Goal: Transaction & Acquisition: Register for event/course

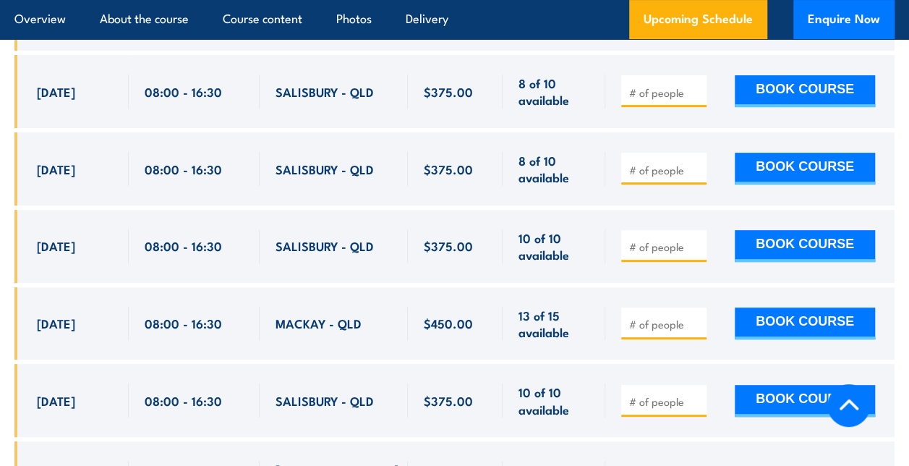
scroll to position [2913, 0]
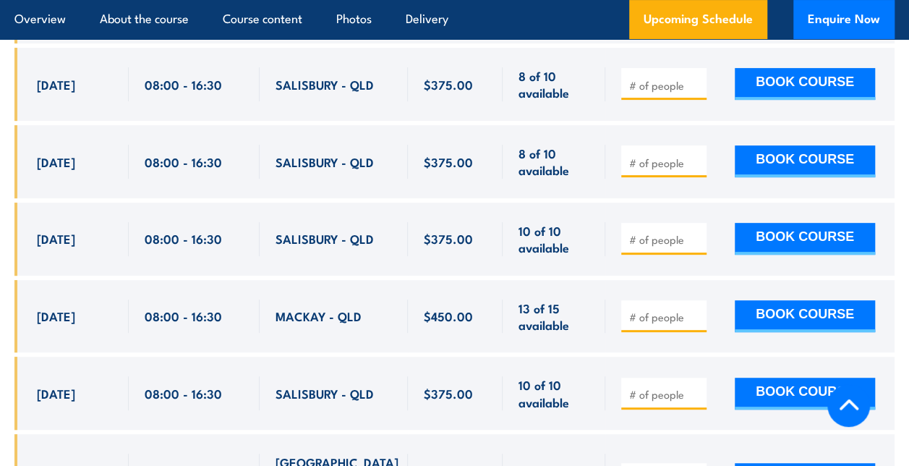
click at [653, 307] on span at bounding box center [663, 315] width 75 height 17
click at [650, 309] on input "number" at bounding box center [665, 316] width 72 height 14
click at [695, 309] on input "1" at bounding box center [665, 316] width 72 height 14
click at [695, 309] on input "2" at bounding box center [665, 316] width 72 height 14
type input "3"
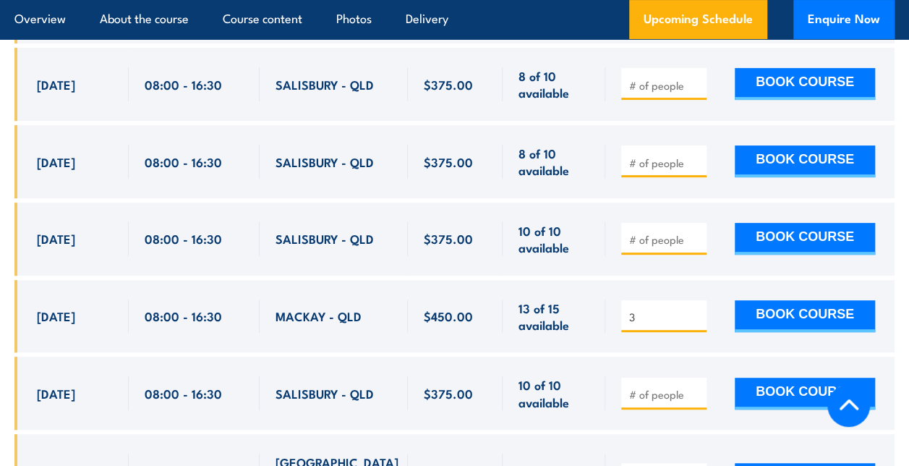
click at [695, 309] on input "3" at bounding box center [665, 316] width 72 height 14
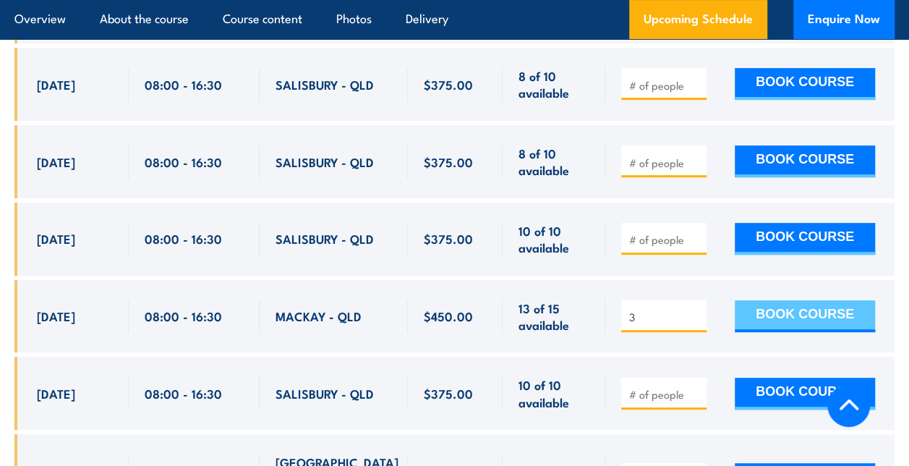
click at [763, 300] on button "BOOK COURSE" at bounding box center [804, 316] width 140 height 32
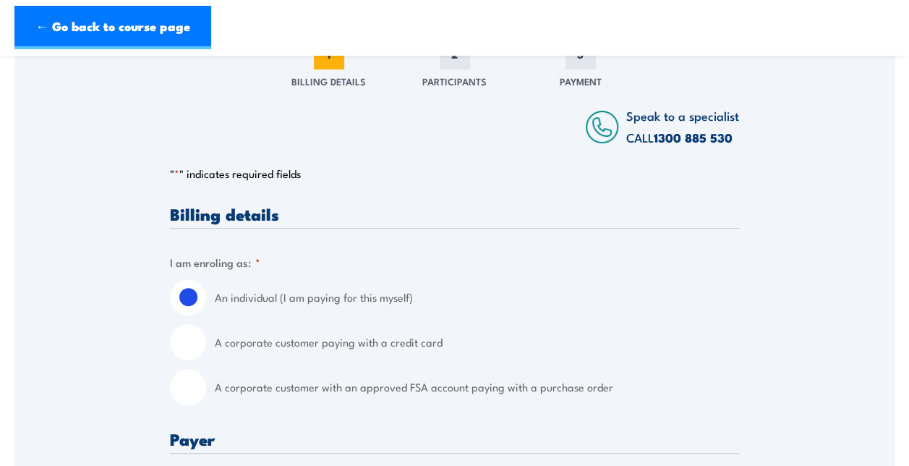
scroll to position [217, 0]
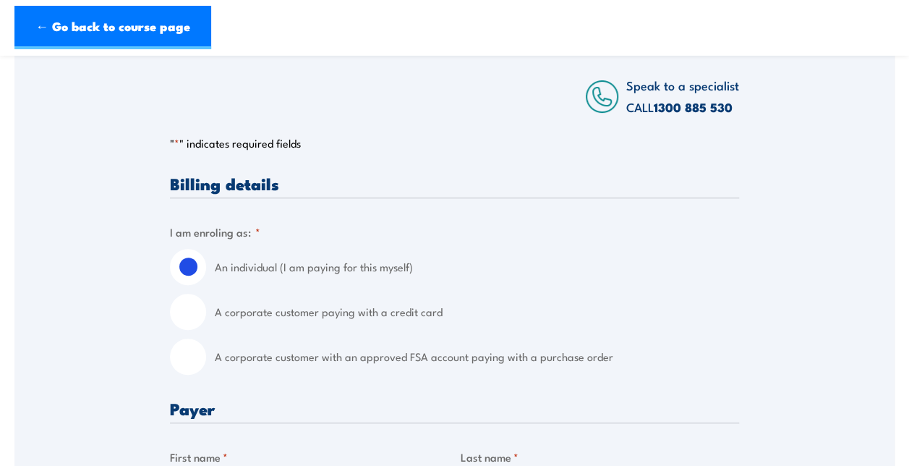
click at [192, 319] on input "A corporate customer paying with a credit card" at bounding box center [188, 311] width 36 height 36
radio input "true"
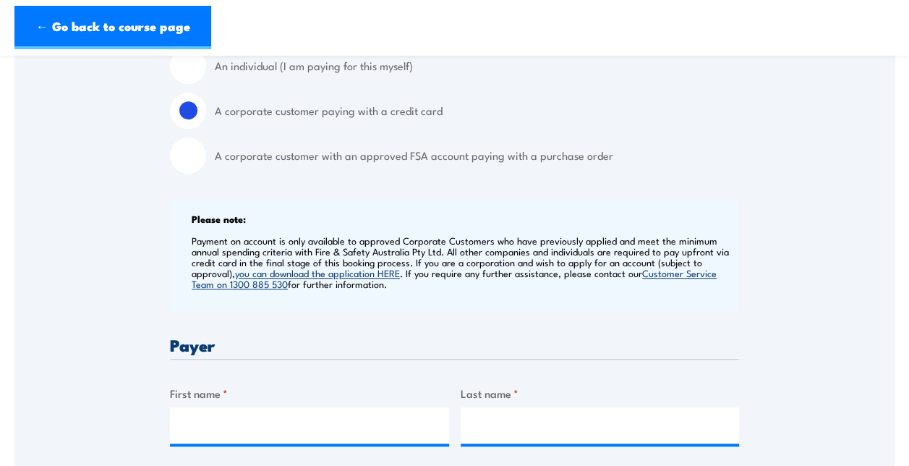
scroll to position [506, 0]
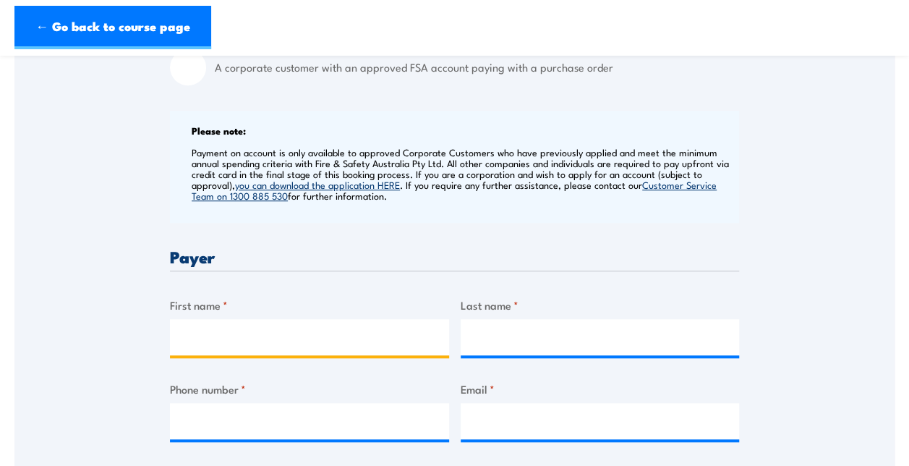
click at [217, 339] on input "First name *" at bounding box center [309, 337] width 279 height 36
type input "[PERSON_NAME]"
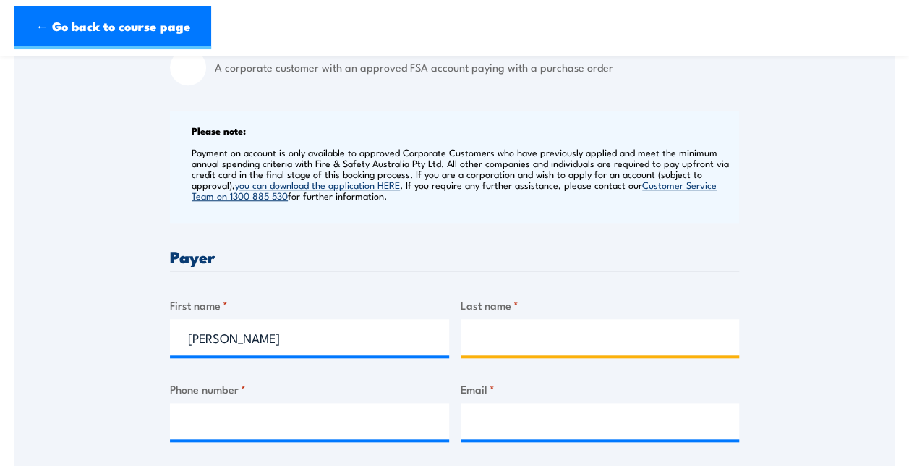
type input "[PERSON_NAME]"
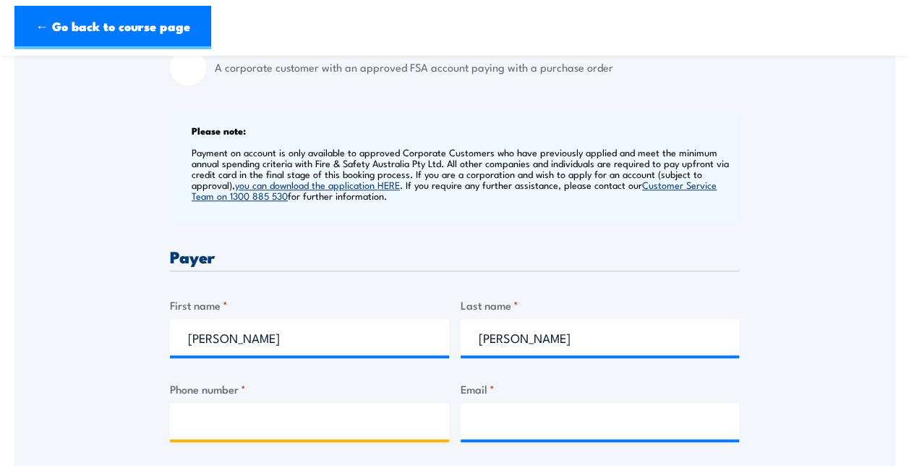
type input "0405721793"
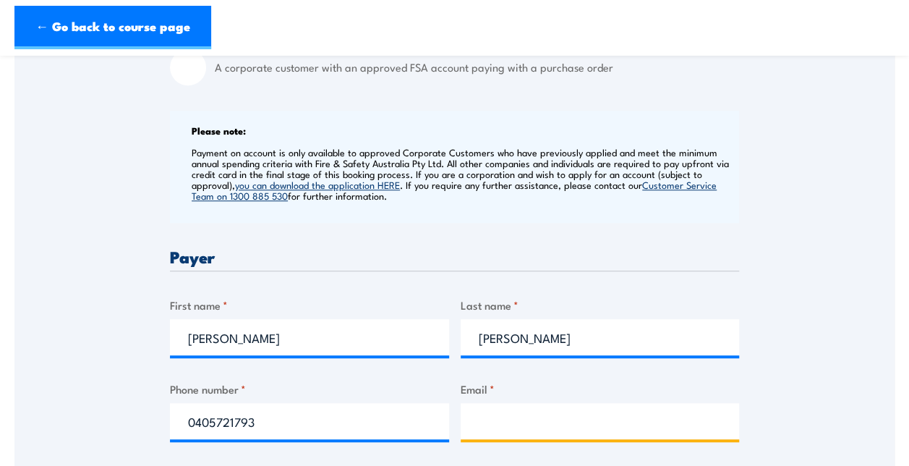
type input "[EMAIL_ADDRESS][DOMAIN_NAME]"
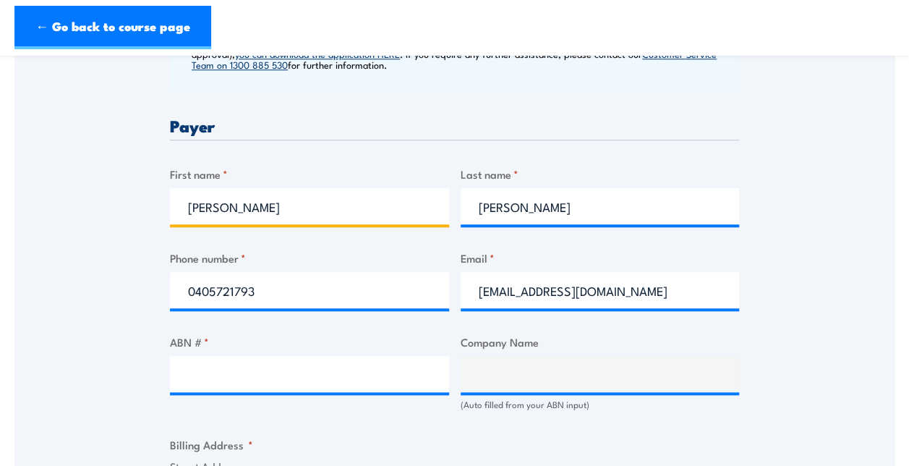
scroll to position [651, 0]
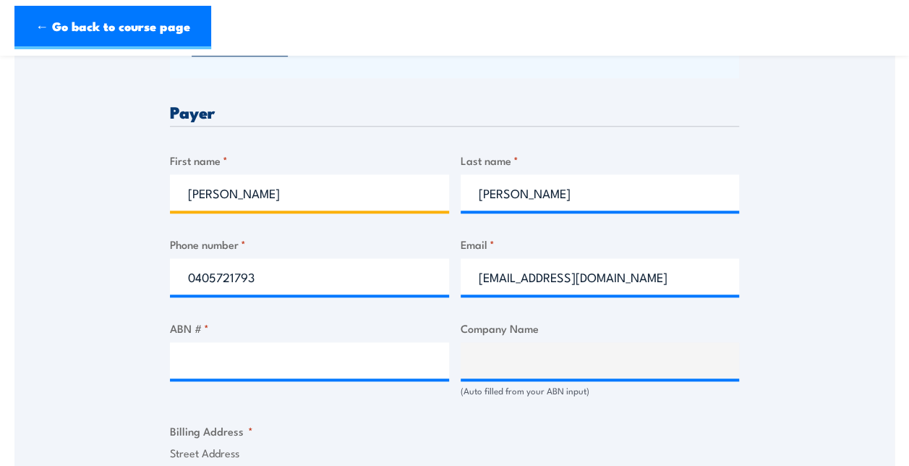
drag, startPoint x: 214, startPoint y: 210, endPoint x: 168, endPoint y: 211, distance: 45.6
click at [168, 211] on div "Speak to a specialist CALL [PHONE_NUMBER] CALL [PHONE_NUMBER] " * " indicates r…" at bounding box center [454, 374] width 880 height 1569
type input "[PERSON_NAME]"
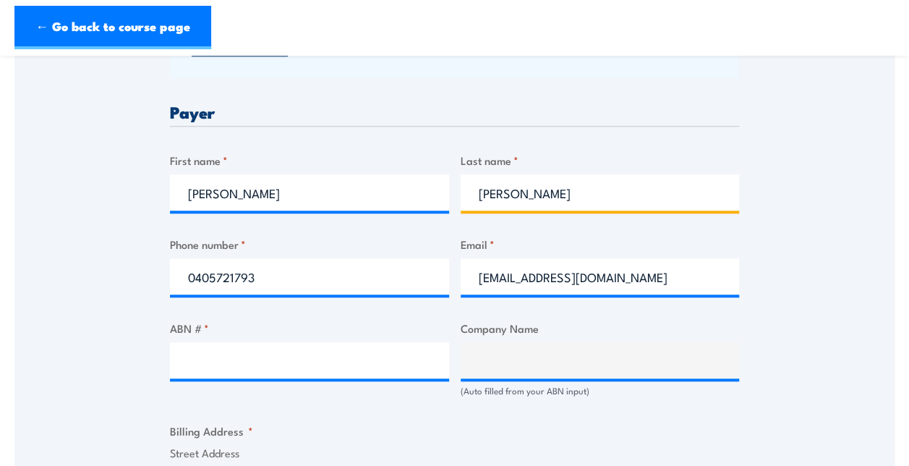
drag, startPoint x: 538, startPoint y: 200, endPoint x: 425, endPoint y: 196, distance: 112.8
click at [425, 196] on div "Billing details I am enroling as: * An individual (I am paying for this myself)…" at bounding box center [454, 447] width 569 height 1412
type input "Boxall"
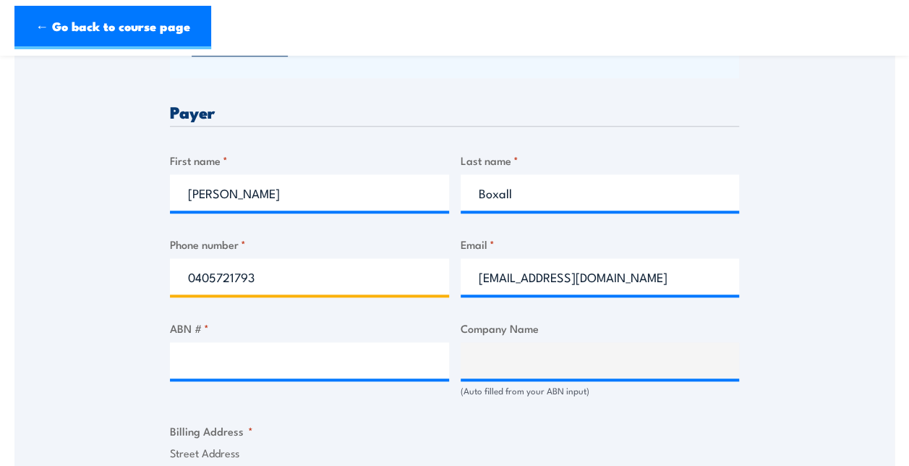
drag, startPoint x: 259, startPoint y: 289, endPoint x: 94, endPoint y: 281, distance: 165.7
click at [94, 281] on div "Speak to a specialist CALL [PHONE_NUMBER] CALL [PHONE_NUMBER] " * " indicates r…" at bounding box center [454, 374] width 880 height 1569
type input "0407818645"
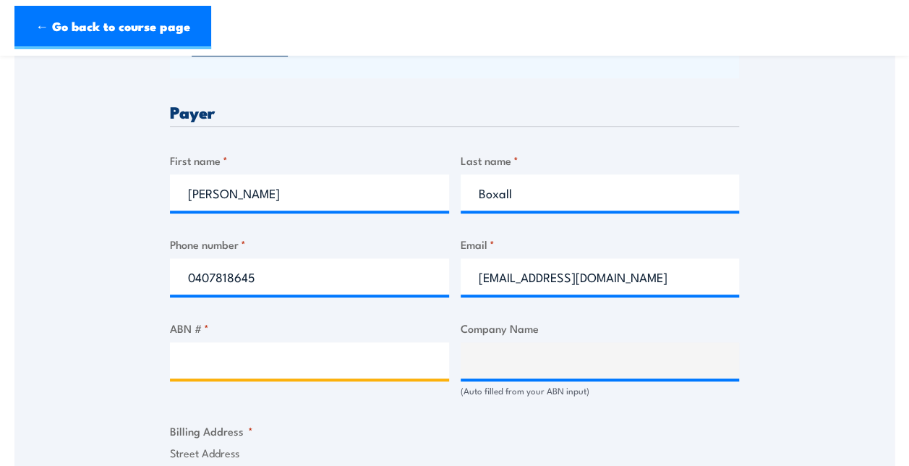
click at [293, 378] on input "ABN # *" at bounding box center [309, 360] width 279 height 36
paste input "50 636 821 639"
type input "50 636 821 639"
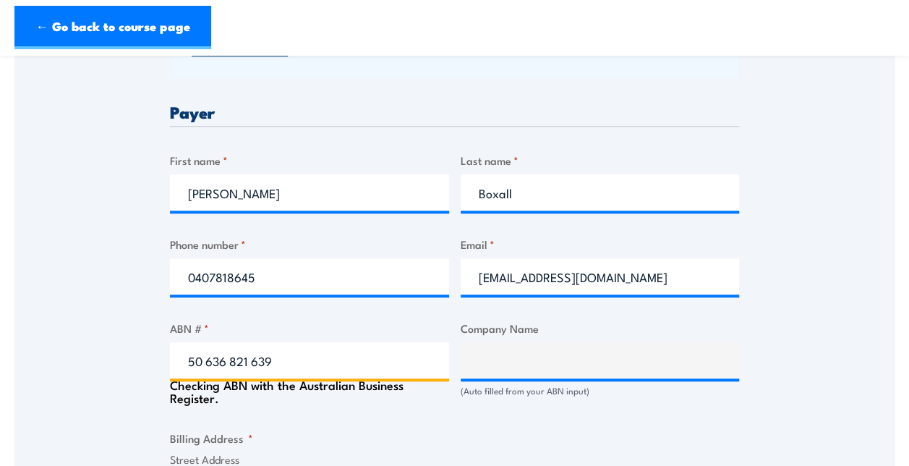
type input "RESOURCES CENTRE OF EXCELLENCE LTD"
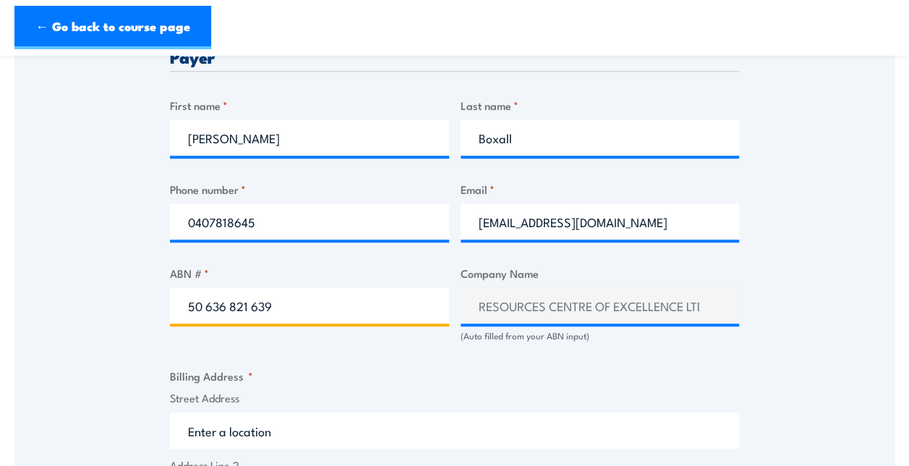
scroll to position [795, 0]
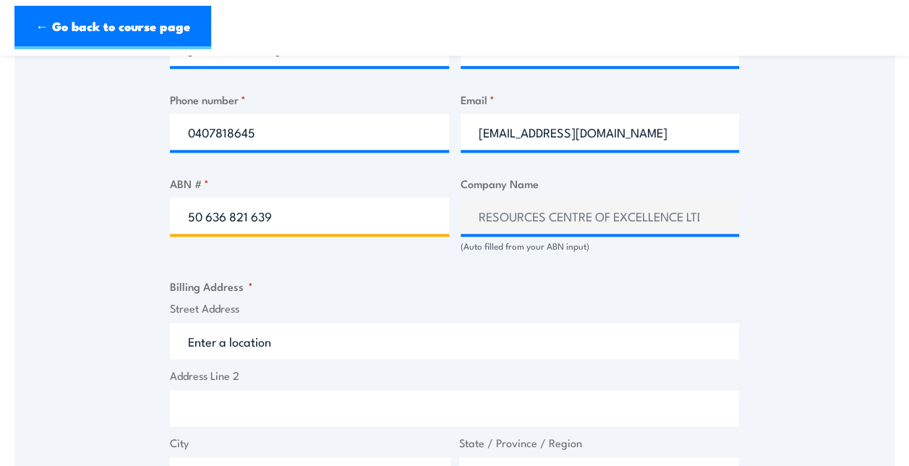
type input "50 636 821 639"
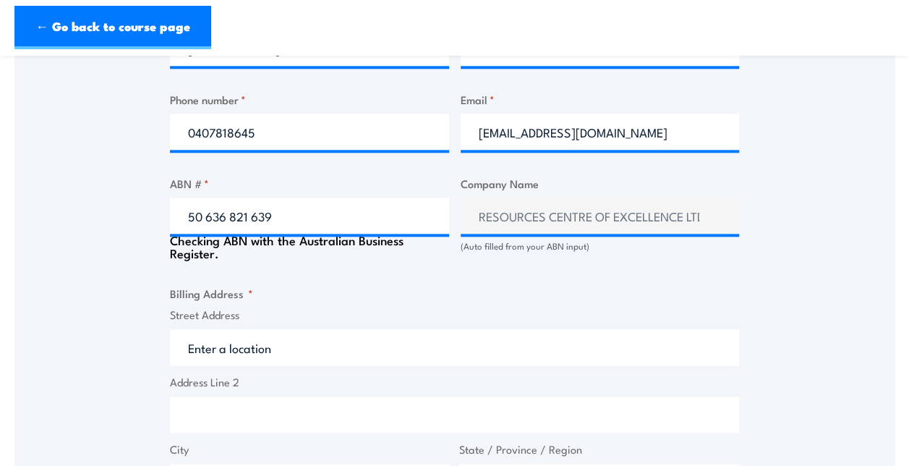
click at [259, 353] on input "Street Address" at bounding box center [454, 347] width 569 height 36
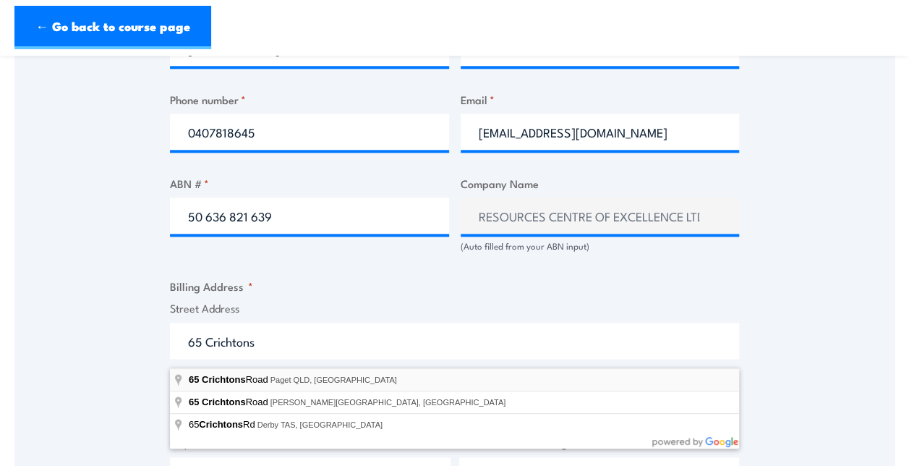
type input "[STREET_ADDRESS]"
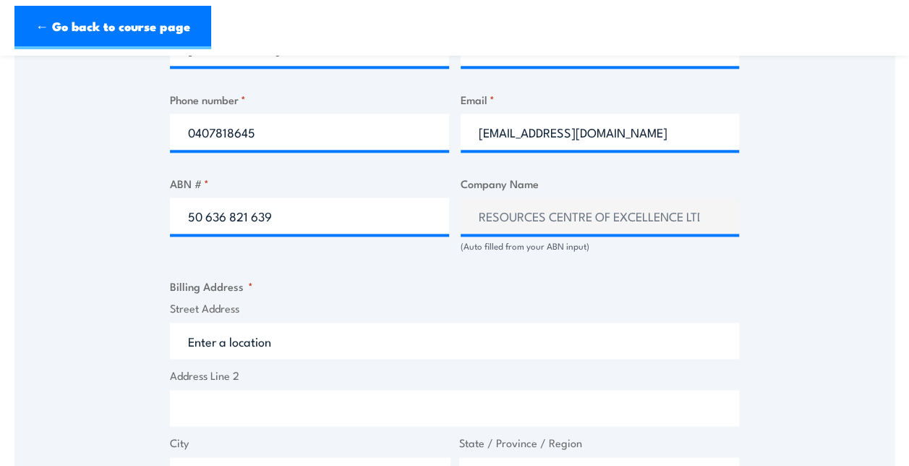
type input "[STREET_ADDRESS]"
type input "Paget"
type input "[GEOGRAPHIC_DATA]"
type input "4740"
select select "[GEOGRAPHIC_DATA]"
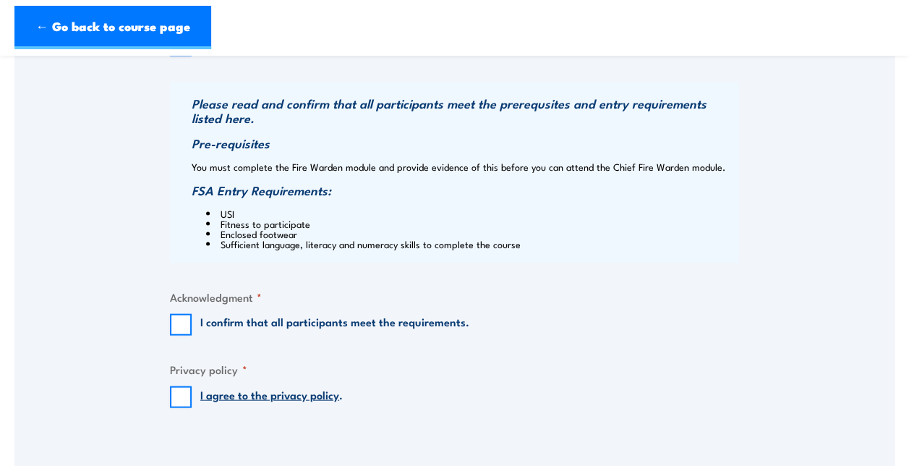
scroll to position [1373, 0]
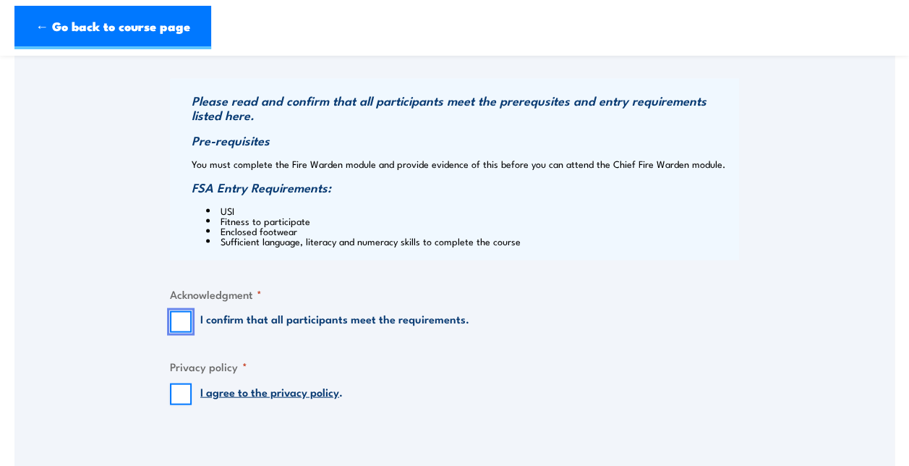
click at [177, 328] on input "I confirm that all participants meet the requirements." at bounding box center [181, 322] width 22 height 22
checkbox input "true"
click at [182, 400] on input "I agree to the privacy policy ." at bounding box center [181, 394] width 22 height 22
checkbox input "true"
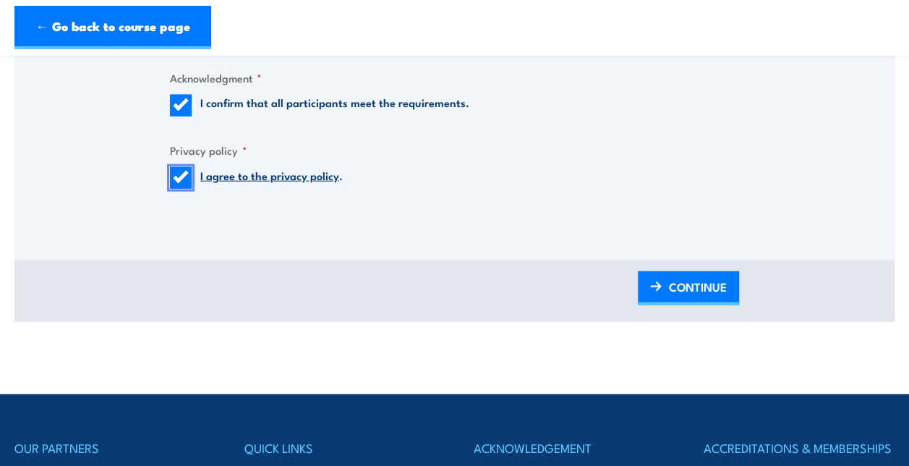
scroll to position [1590, 0]
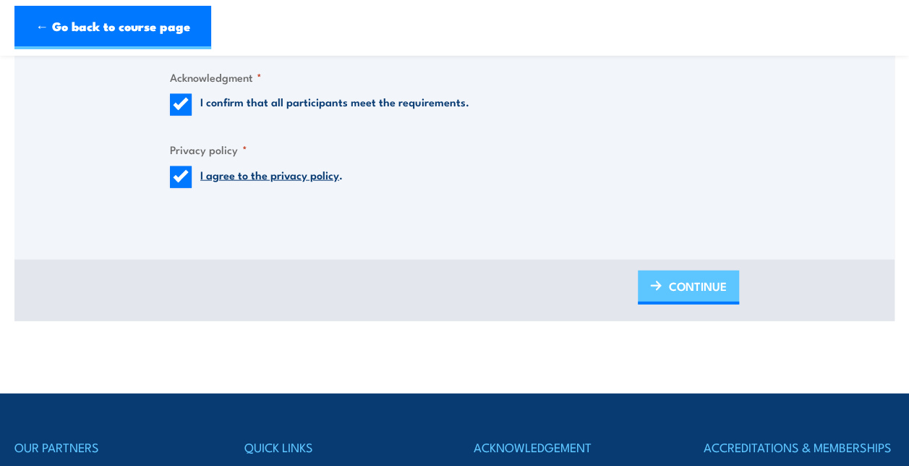
click at [674, 289] on span "CONTINUE" at bounding box center [698, 286] width 58 height 38
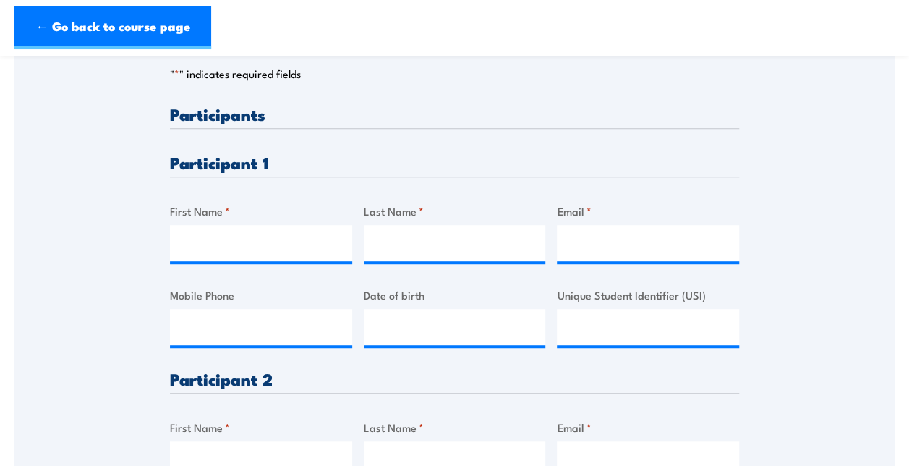
scroll to position [361, 0]
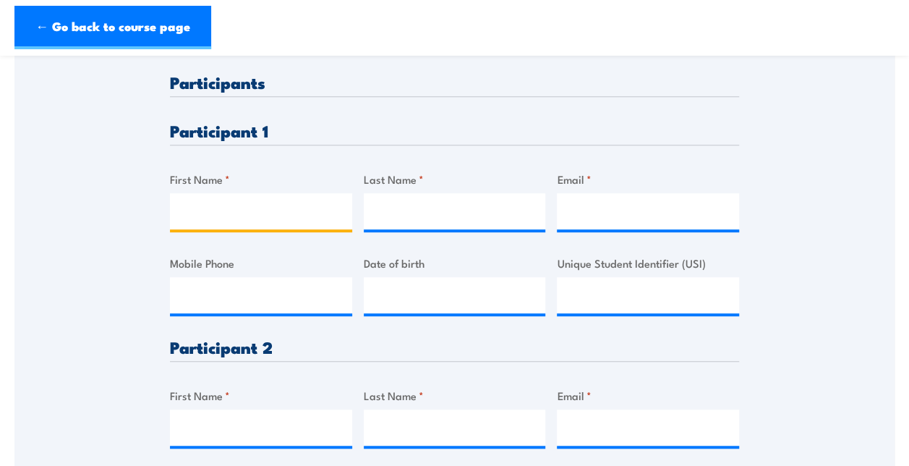
click at [273, 228] on input "First Name *" at bounding box center [261, 211] width 182 height 36
type input "[PERSON_NAME]"
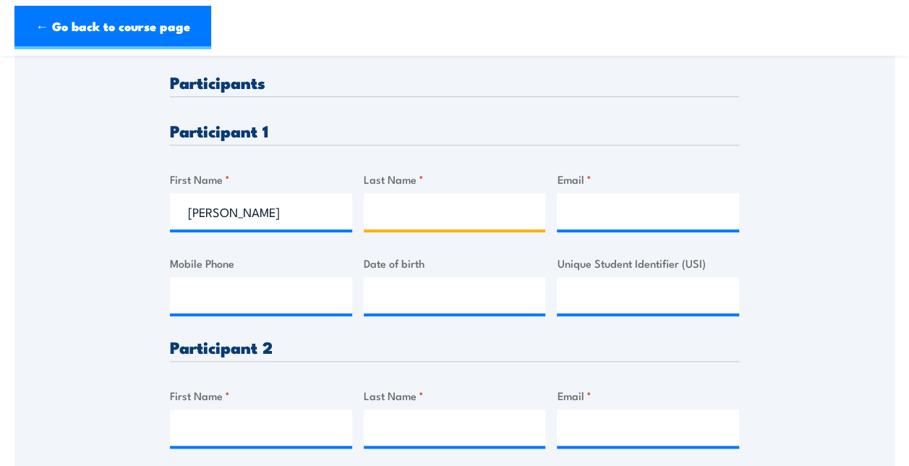
type input "[PERSON_NAME]"
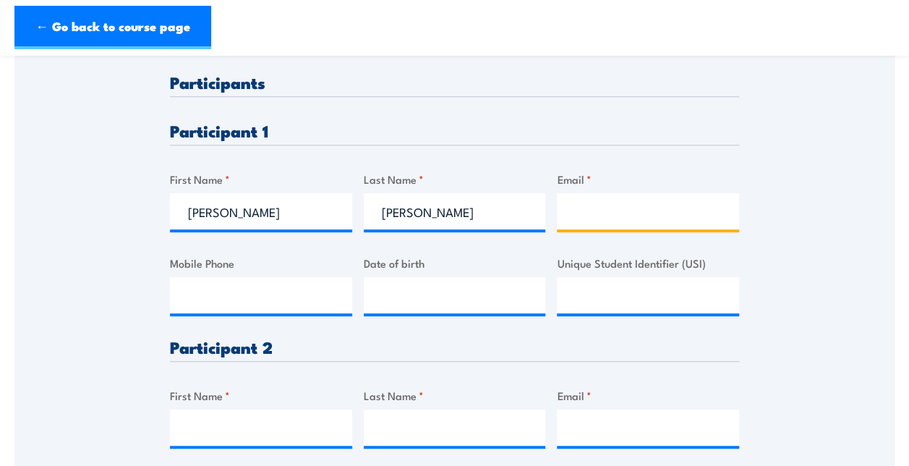
type input "[EMAIL_ADDRESS][DOMAIN_NAME]"
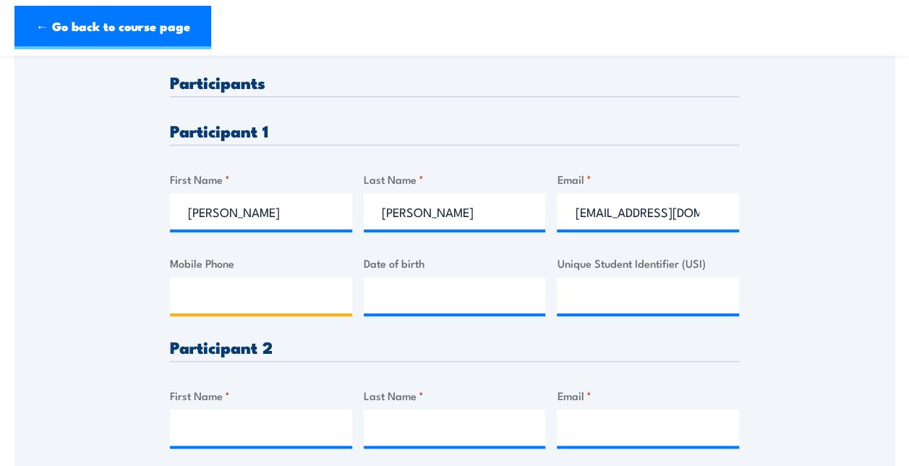
type input "0405721793"
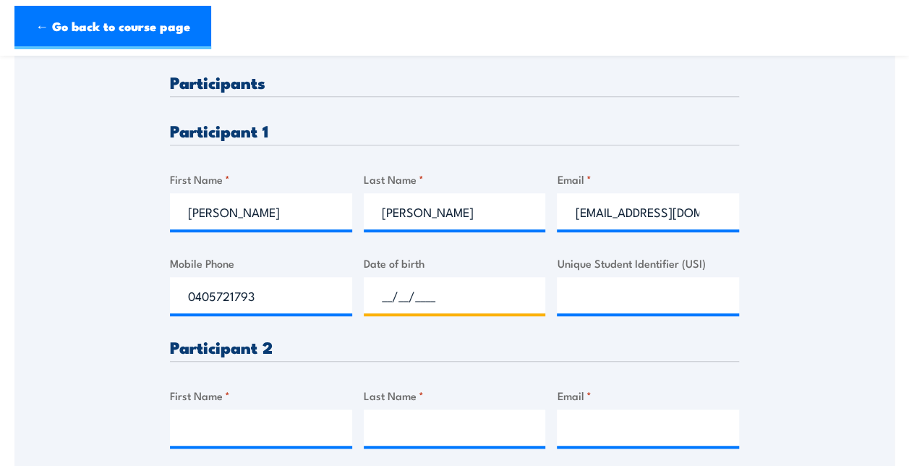
click at [473, 302] on input "__/__/____" at bounding box center [455, 295] width 182 height 36
type input "[DATE]"
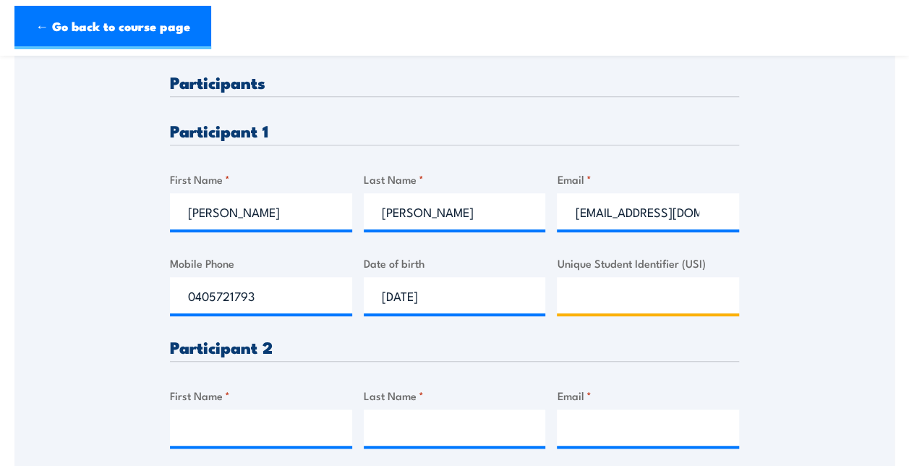
click at [574, 304] on input "Unique Student Identifier (USI)" at bounding box center [648, 295] width 182 height 36
click at [575, 309] on input "Unique Student Identifier (USI)" at bounding box center [648, 295] width 182 height 36
paste input "JY6XKJRFM8"
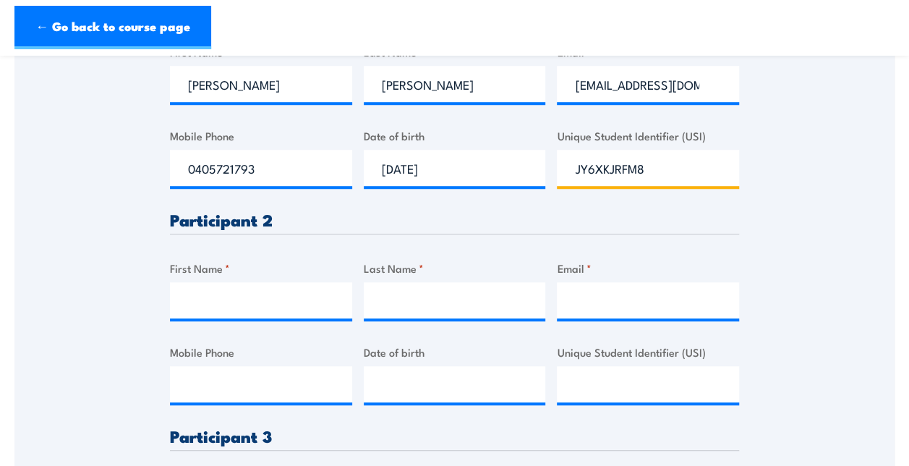
scroll to position [578, 0]
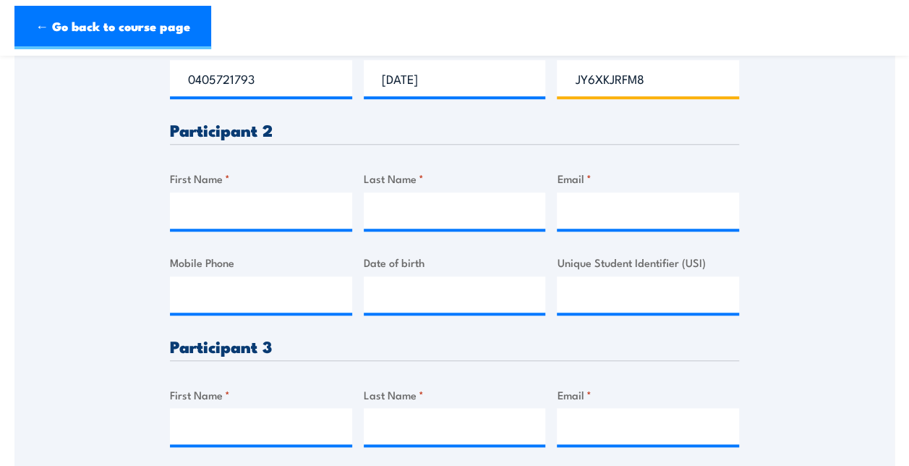
type input "JY6XKJRFM8"
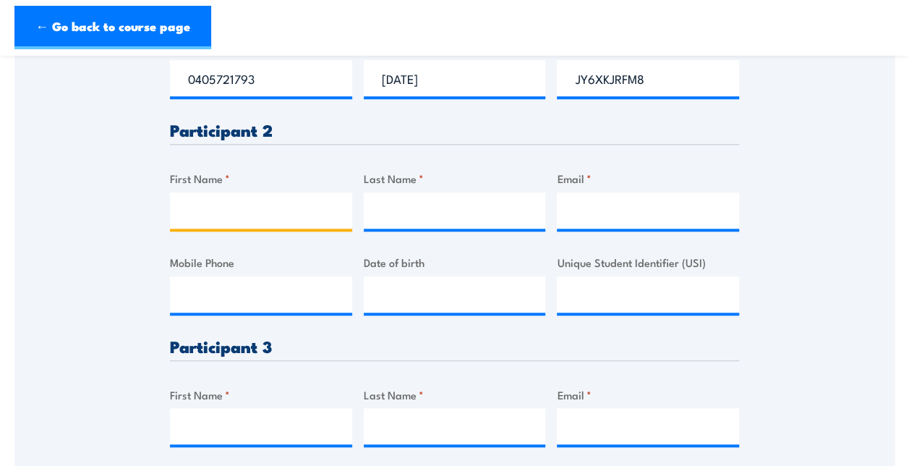
click at [236, 227] on input "First Name *" at bounding box center [261, 210] width 182 height 36
type input "[PERSON_NAME]"
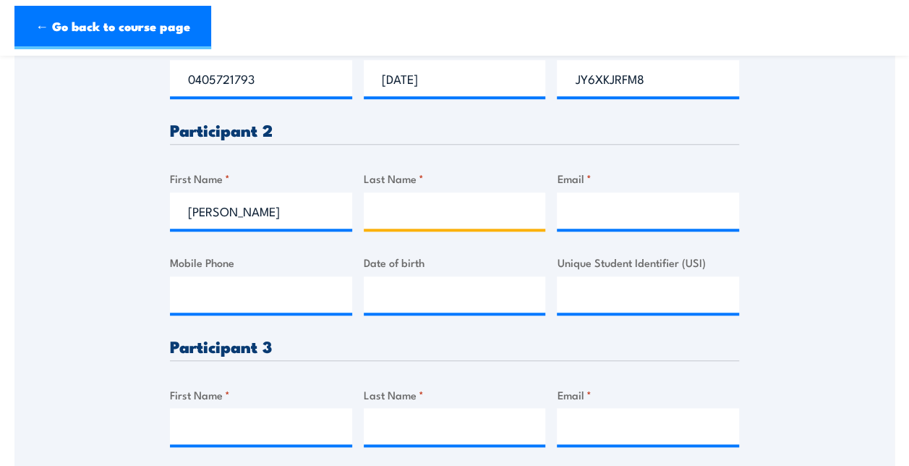
type input "Gunning"
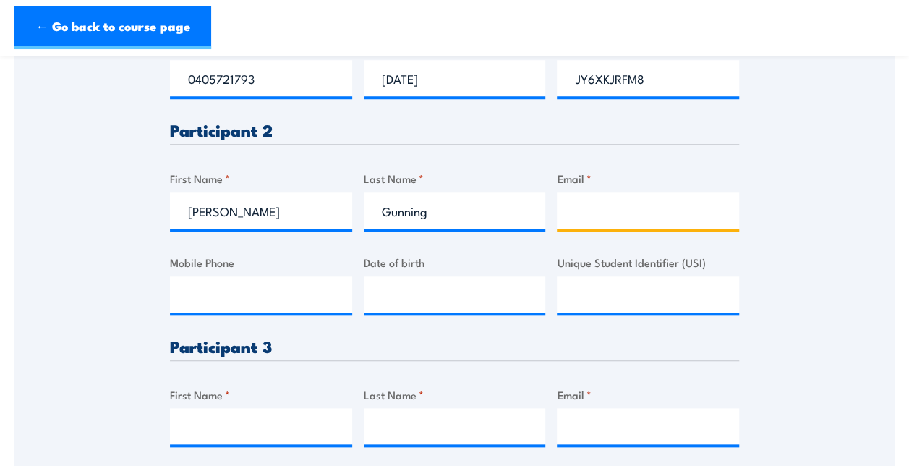
type input "[EMAIL_ADDRESS][DOMAIN_NAME]"
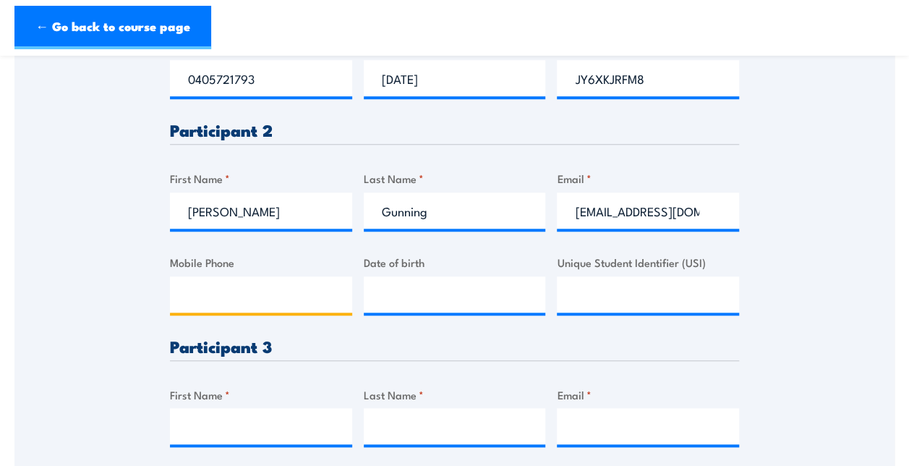
type input "0488941860"
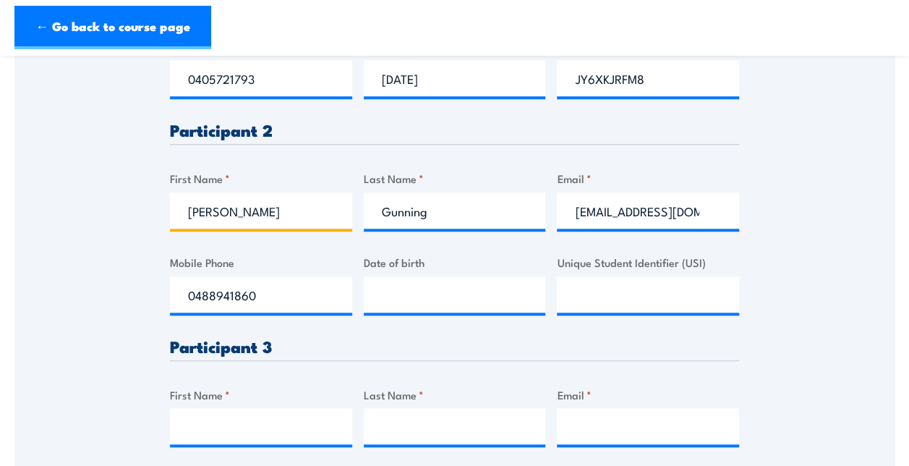
type input "[PERSON_NAME]"
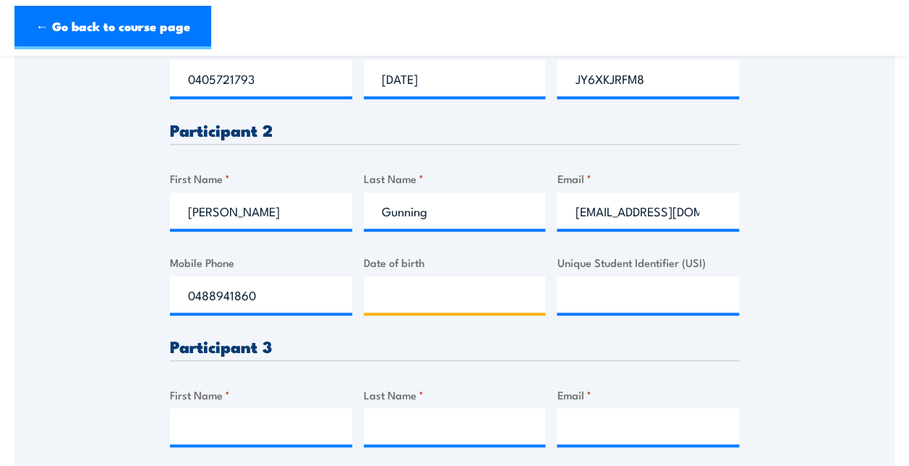
type input "__/__/____"
click at [415, 309] on input "__/__/____" at bounding box center [455, 294] width 182 height 36
click at [395, 309] on input "__/__/____" at bounding box center [455, 294] width 182 height 36
type input "[DATE]"
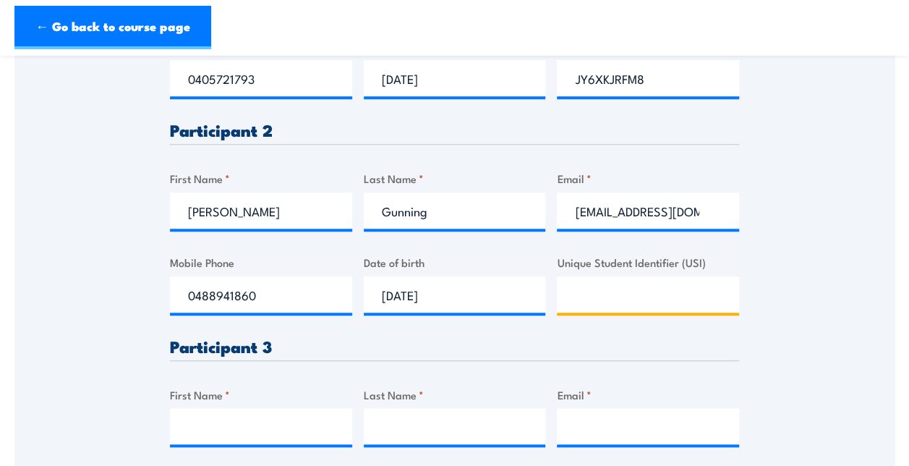
click at [594, 302] on input "Unique Student Identifier (USI)" at bounding box center [648, 294] width 182 height 36
click at [584, 307] on input "Unique Student Identifier (USI)" at bounding box center [648, 294] width 182 height 36
paste input "CMYAL4U8DW"
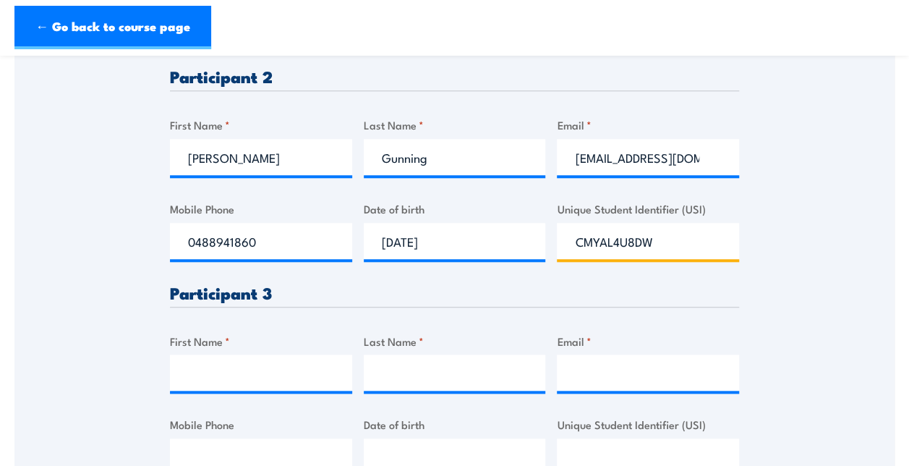
scroll to position [723, 0]
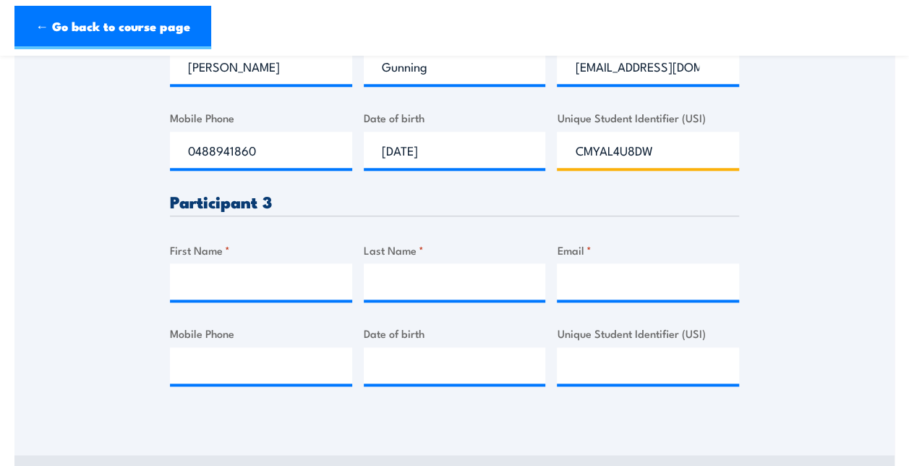
type input "CMYAL4U8DW"
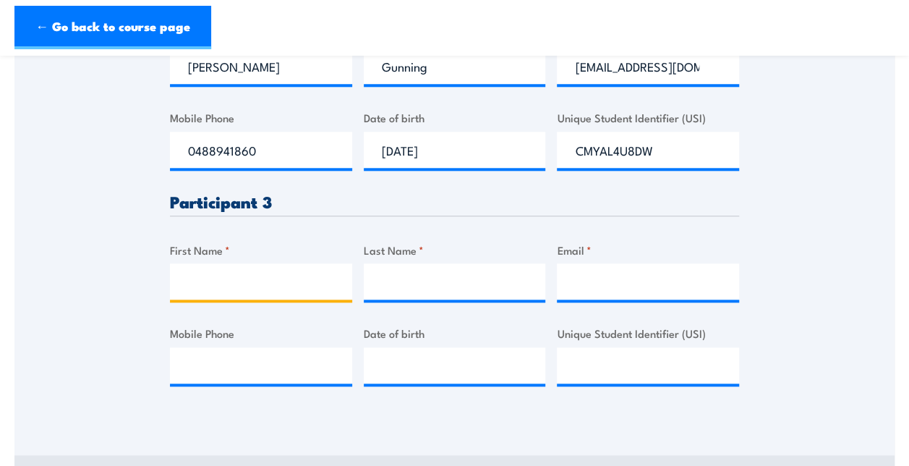
click at [233, 296] on input "First Name *" at bounding box center [261, 281] width 182 height 36
type input "[PERSON_NAME]"
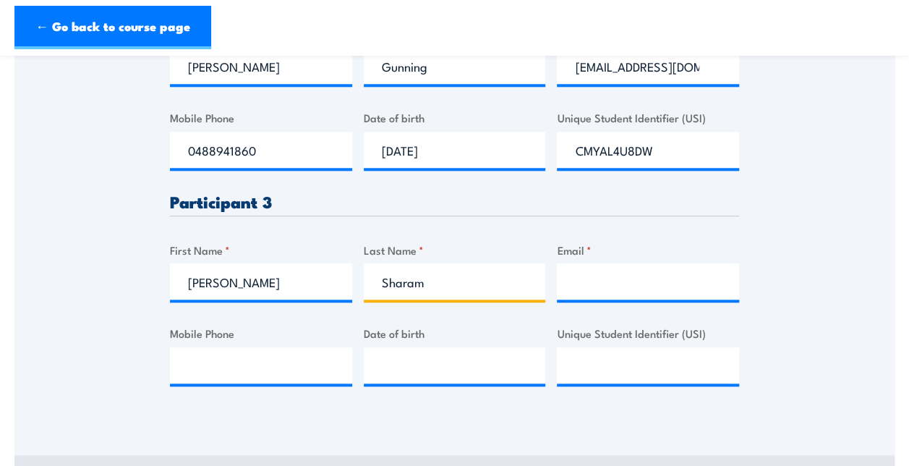
type input "Sharam"
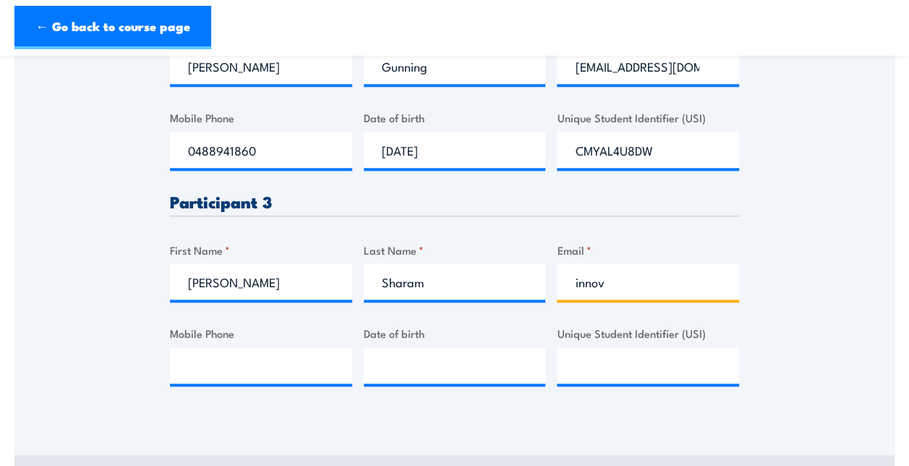
type input "[EMAIL_ADDRESS][DOMAIN_NAME]"
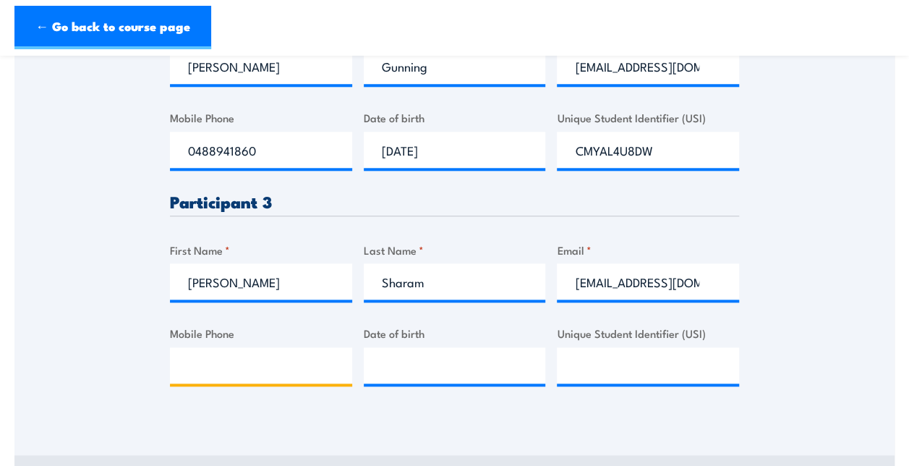
click at [265, 374] on input "Mobile Phone" at bounding box center [261, 365] width 182 height 36
click at [252, 374] on input "Mobile Phone" at bounding box center [261, 365] width 182 height 36
type input "0428544076"
type input "__/__/____"
click at [382, 379] on input "__/__/____" at bounding box center [455, 365] width 182 height 36
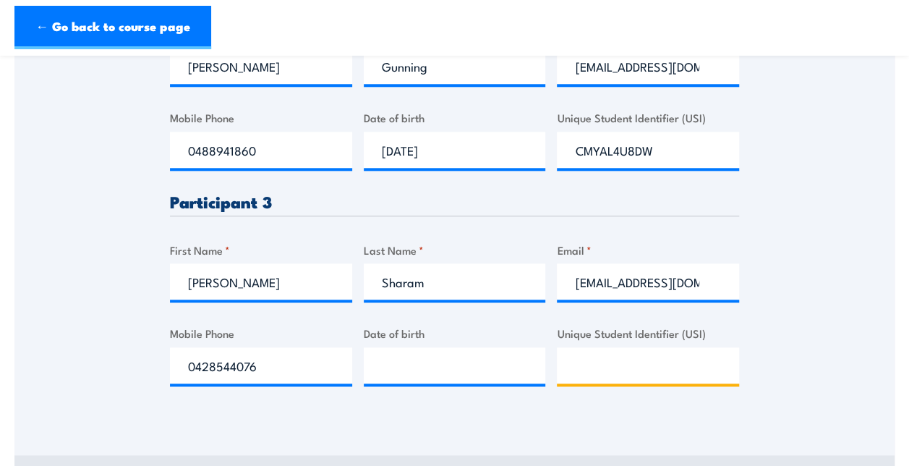
click at [604, 378] on input "Unique Student Identifier (USI)" at bounding box center [648, 365] width 182 height 36
click at [597, 374] on input "Unique Student Identifier (USI)" at bounding box center [648, 365] width 182 height 36
paste input "G4LPCBWR3T"
type input "G4LPCBWR3T"
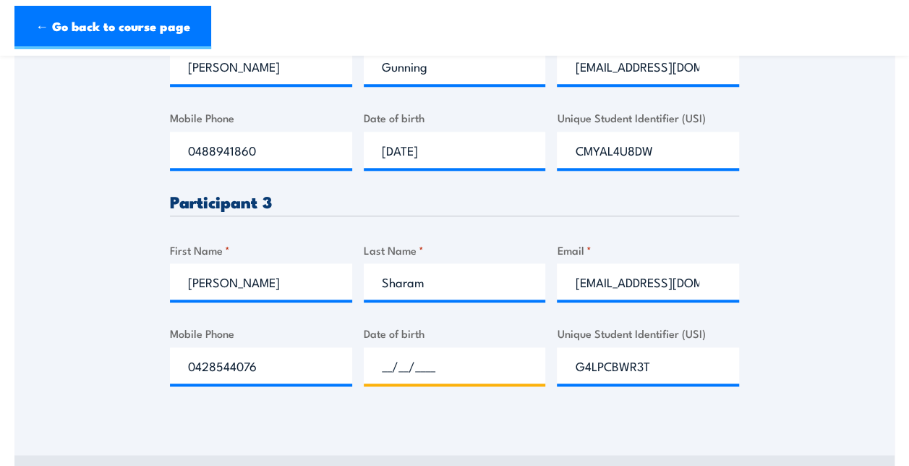
click at [416, 379] on input "__/__/____" at bounding box center [455, 365] width 182 height 36
type input "[DATE]"
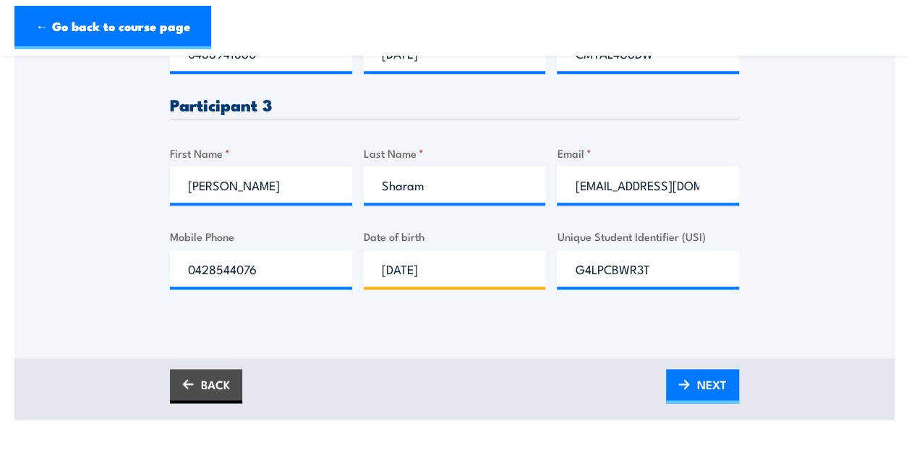
scroll to position [940, 0]
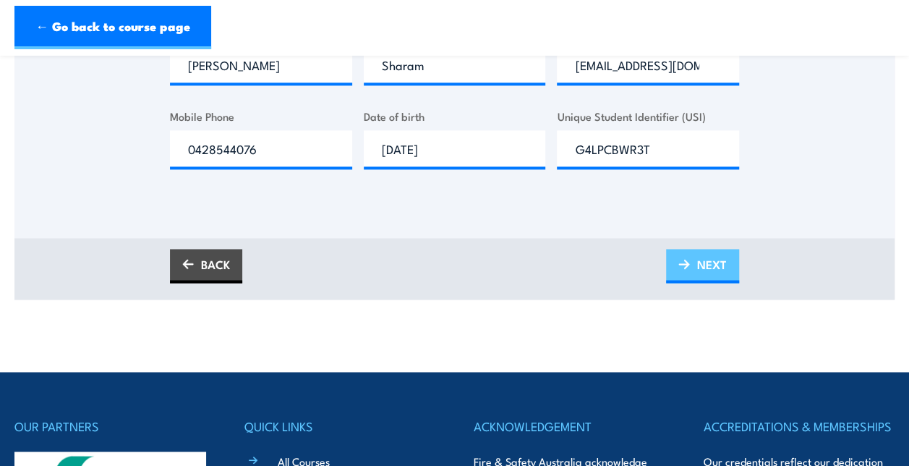
click at [704, 275] on span "NEXT" at bounding box center [712, 264] width 30 height 38
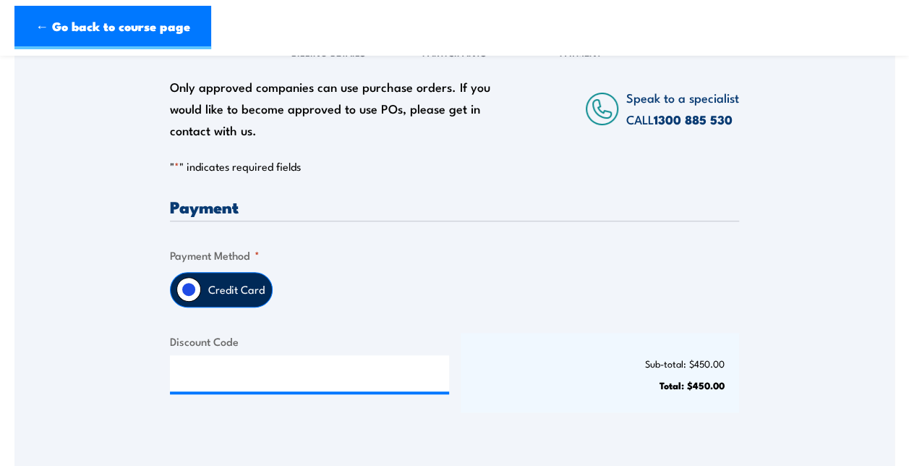
scroll to position [217, 0]
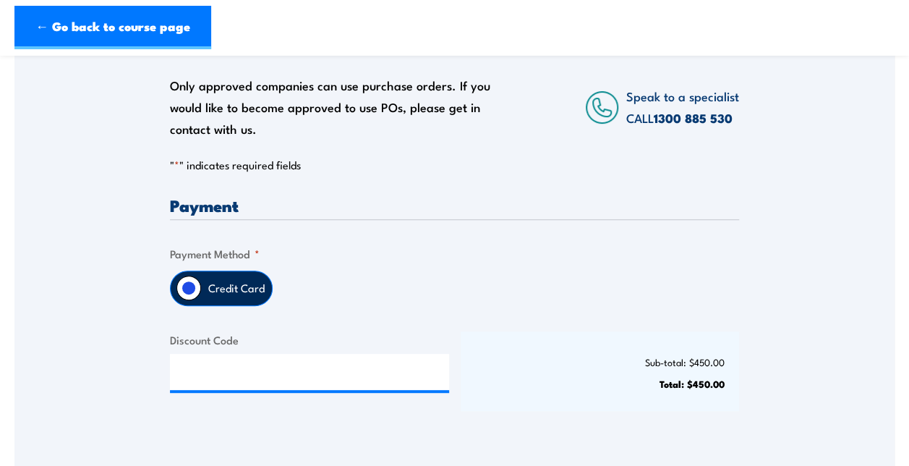
click at [211, 296] on label "Credit Card" at bounding box center [236, 288] width 71 height 34
click at [201, 296] on input "Credit Card" at bounding box center [188, 287] width 25 height 25
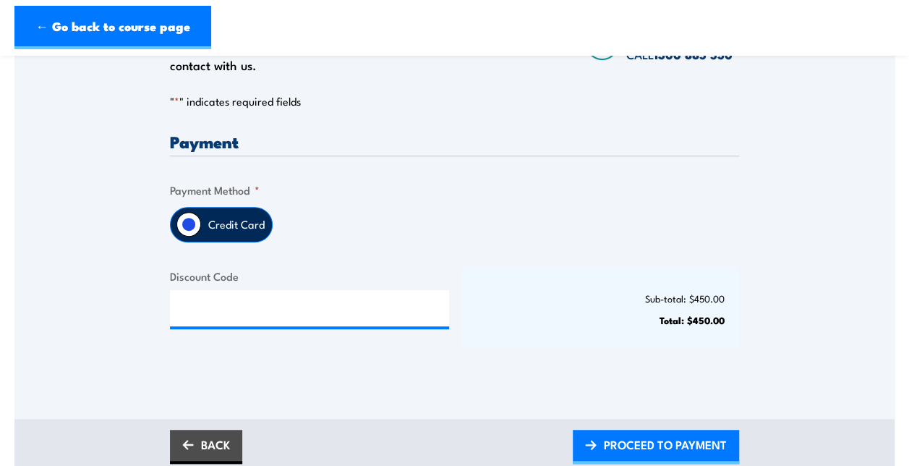
scroll to position [361, 0]
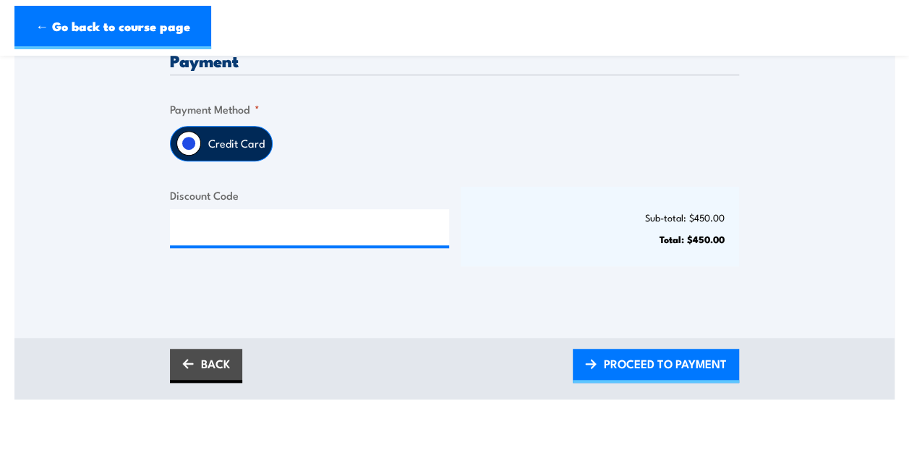
click at [223, 144] on label "Credit Card" at bounding box center [236, 143] width 71 height 34
click at [201, 144] on input "Credit Card" at bounding box center [188, 143] width 25 height 25
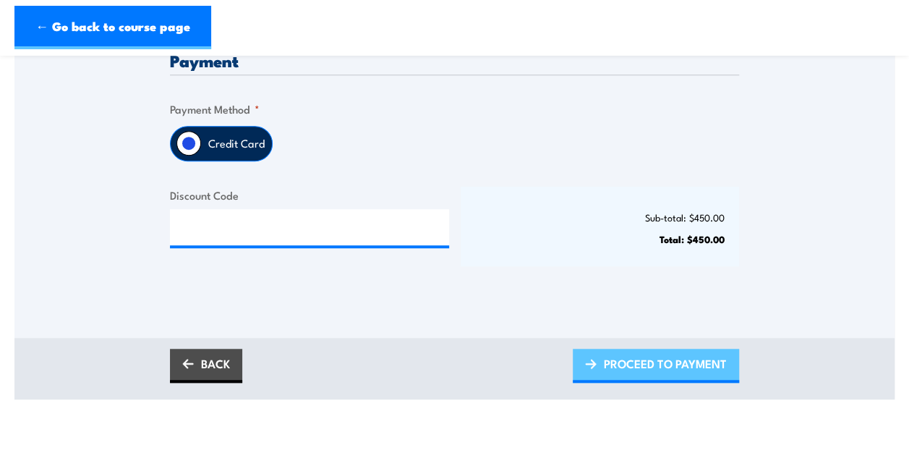
click at [604, 366] on span "PROCEED TO PAYMENT" at bounding box center [665, 363] width 123 height 38
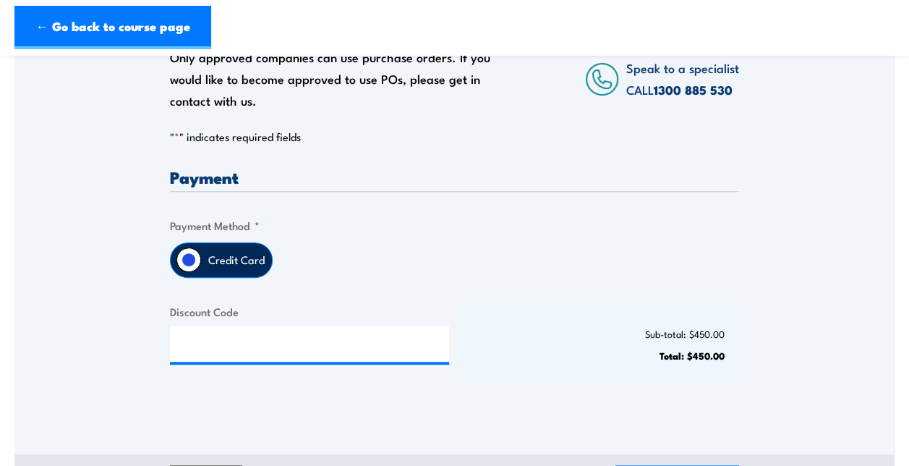
scroll to position [145, 0]
